Goal: Task Accomplishment & Management: Use online tool/utility

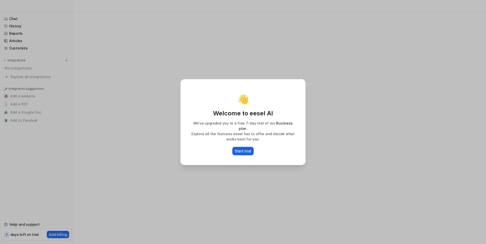
click at [245, 149] on p "Start trial" at bounding box center [243, 151] width 16 height 5
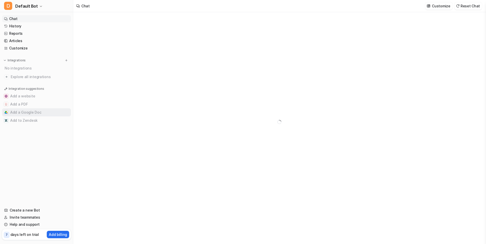
click at [25, 115] on button "Add a Google Doc" at bounding box center [36, 113] width 69 height 8
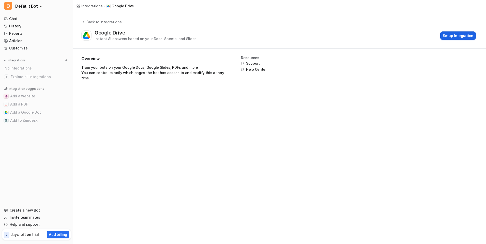
click at [457, 35] on button "Setup Integration" at bounding box center [458, 36] width 36 height 8
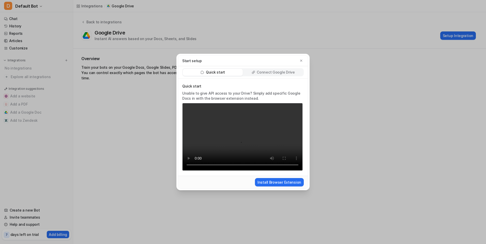
click at [278, 71] on p "Connect Google Drive" at bounding box center [276, 72] width 38 height 5
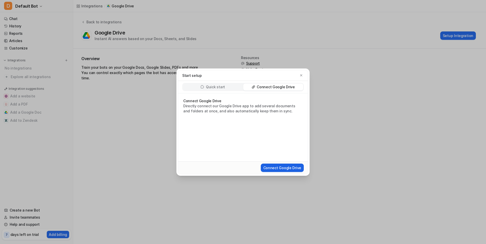
click at [279, 168] on button "Connect Google Drive" at bounding box center [282, 168] width 43 height 8
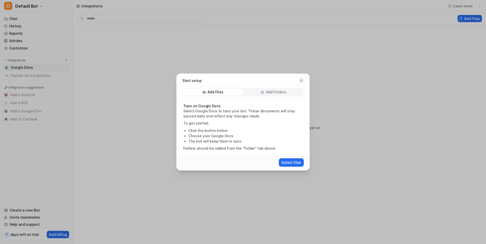
click at [301, 80] on icon "button" at bounding box center [301, 81] width 4 height 4
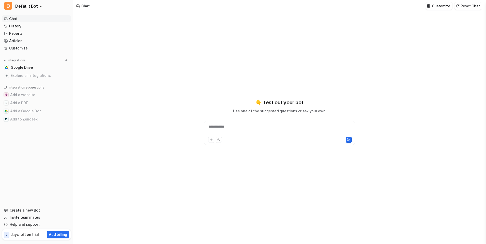
type textarea "**********"
click at [53, 64] on link "Google Drive" at bounding box center [36, 67] width 69 height 7
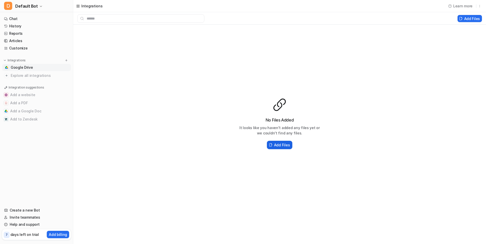
click at [281, 142] on button "Add Files" at bounding box center [279, 145] width 25 height 8
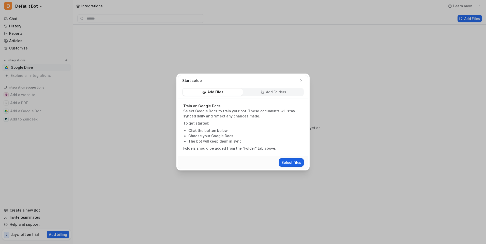
click at [297, 162] on button "Select files" at bounding box center [291, 163] width 25 height 8
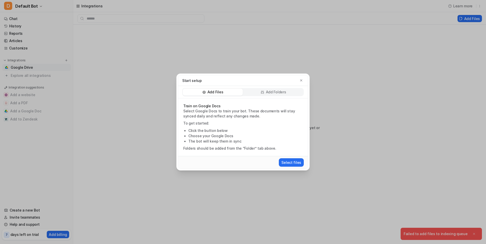
click at [269, 94] on p "Add Folders" at bounding box center [276, 92] width 20 height 5
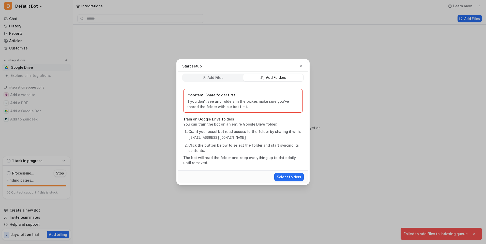
click at [220, 80] on p "Add Files" at bounding box center [215, 77] width 16 height 5
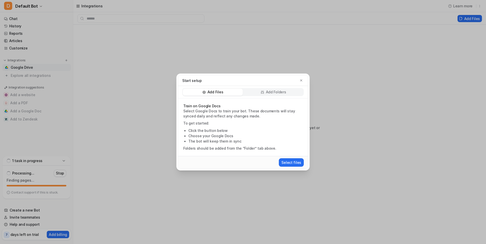
click at [147, 84] on div "Start setup Add Files Add Folders Train on Google Docs Select Google Docs to tr…" at bounding box center [243, 122] width 486 height 244
